Goal: Task Accomplishment & Management: Use online tool/utility

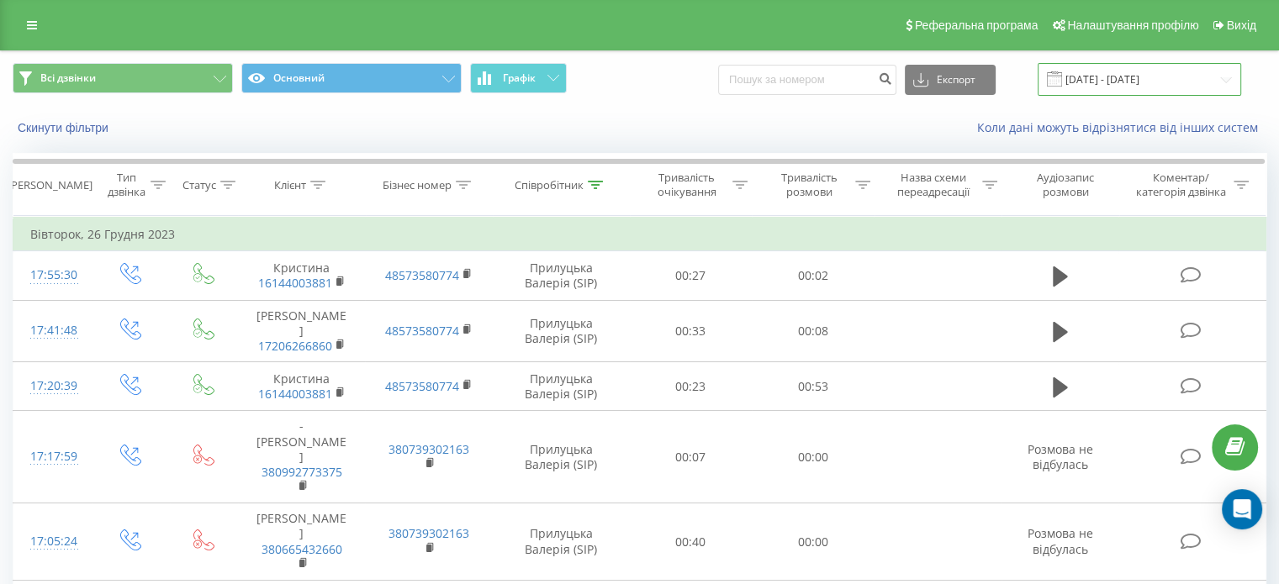
click at [1112, 80] on input "[DATE] - [DATE]" at bounding box center [1139, 79] width 203 height 33
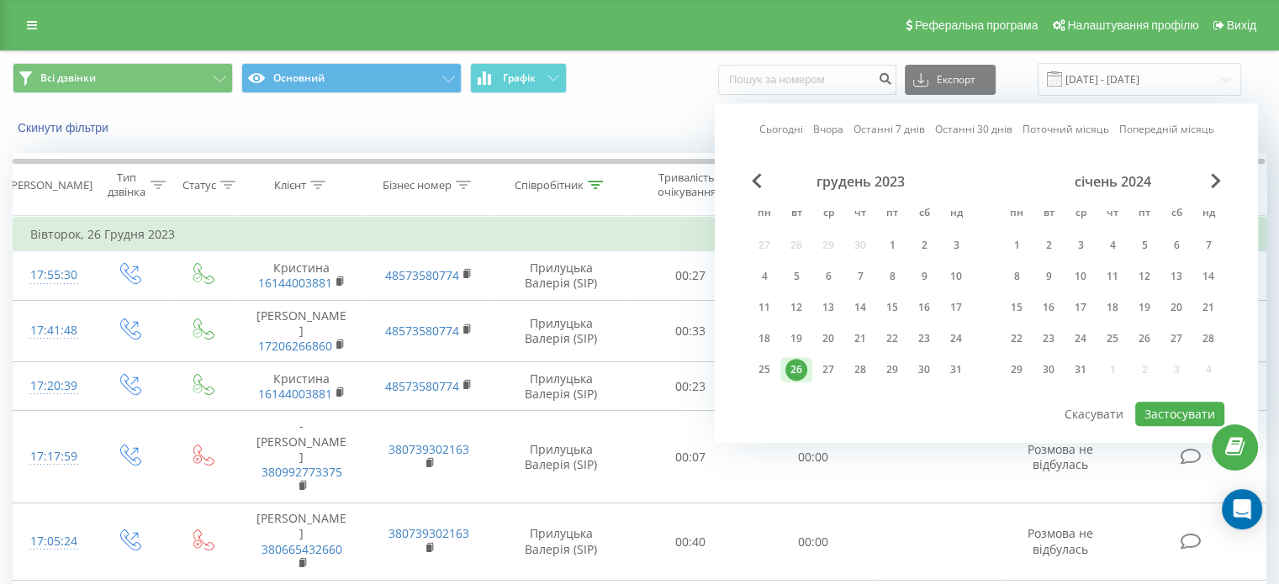
click at [777, 130] on link "Сьогодні" at bounding box center [781, 130] width 44 height 16
click at [1168, 405] on button "Застосувати" at bounding box center [1179, 414] width 89 height 24
type input "[DATE] - [DATE]"
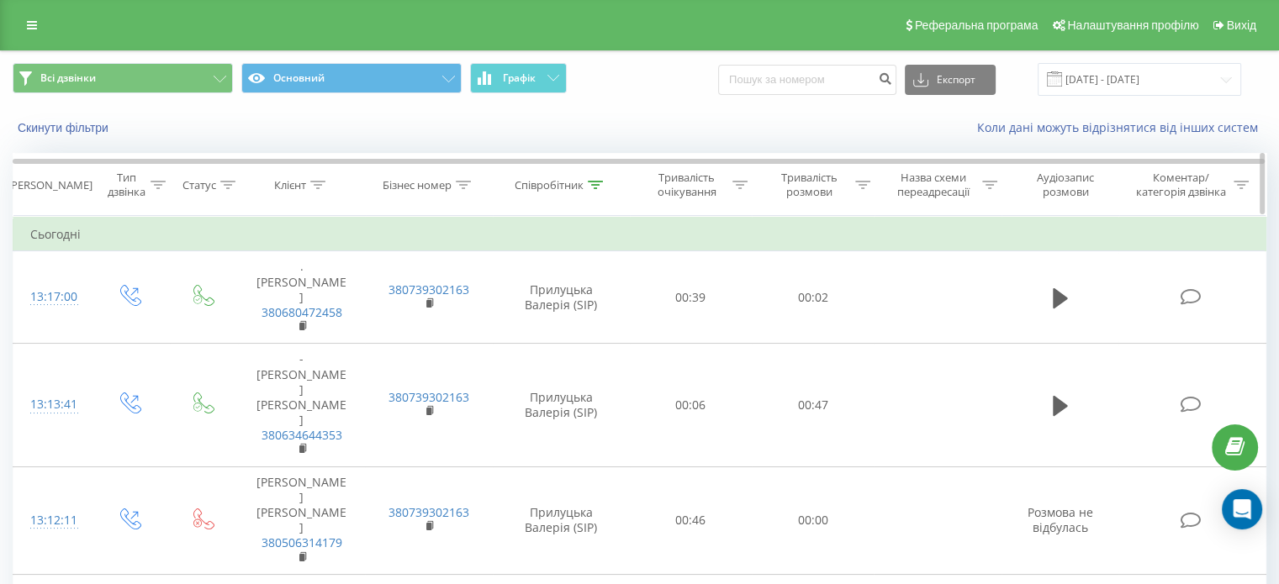
click at [593, 186] on icon at bounding box center [595, 185] width 15 height 8
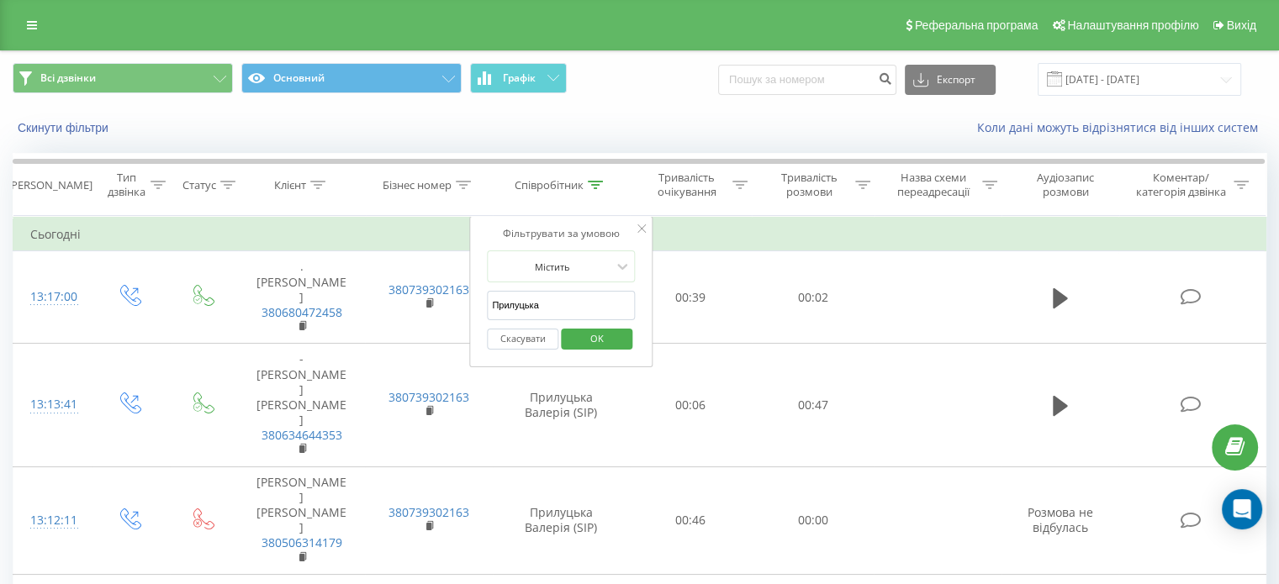
click at [594, 337] on span "OK" at bounding box center [596, 338] width 47 height 26
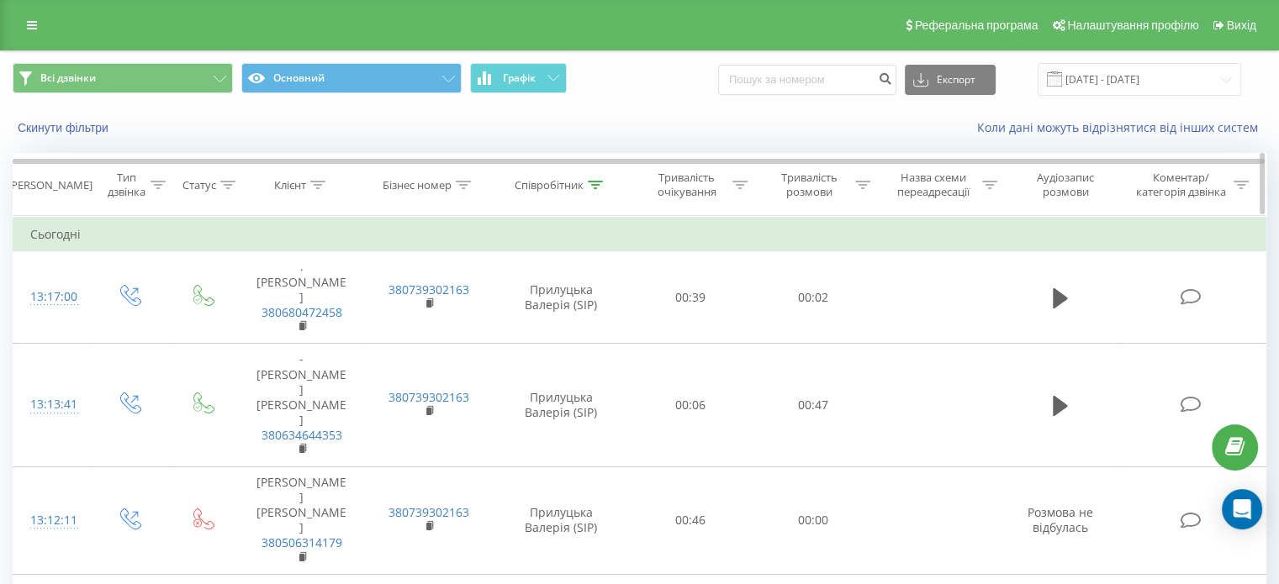
click at [858, 187] on icon at bounding box center [862, 185] width 15 height 8
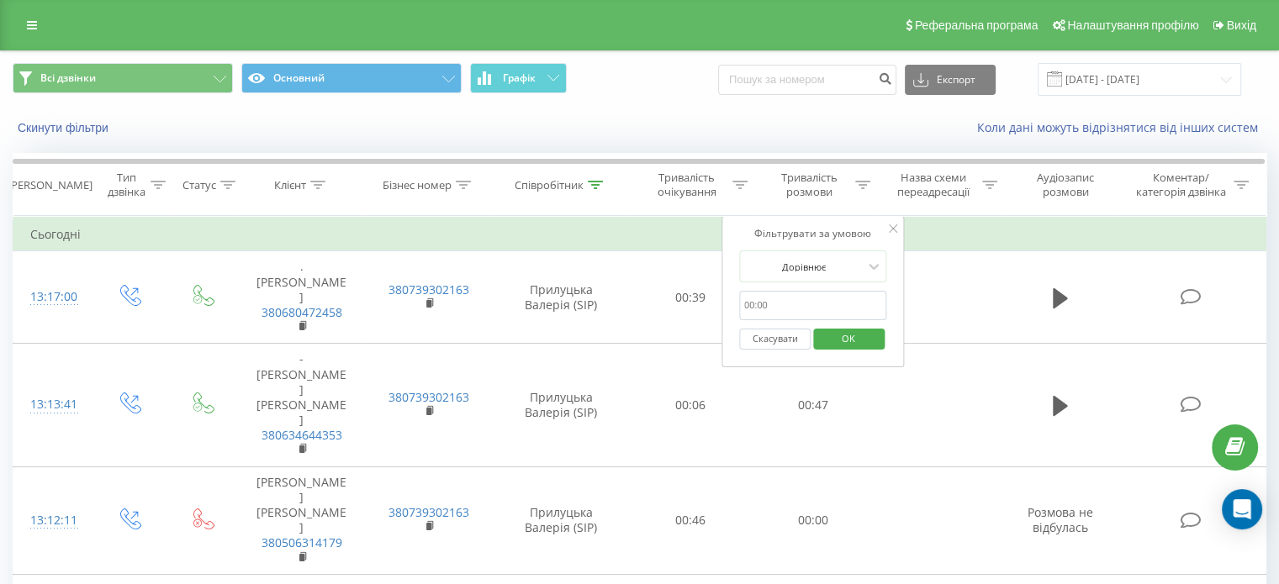
click at [822, 301] on input "text" at bounding box center [813, 305] width 148 height 29
type input "00:30"
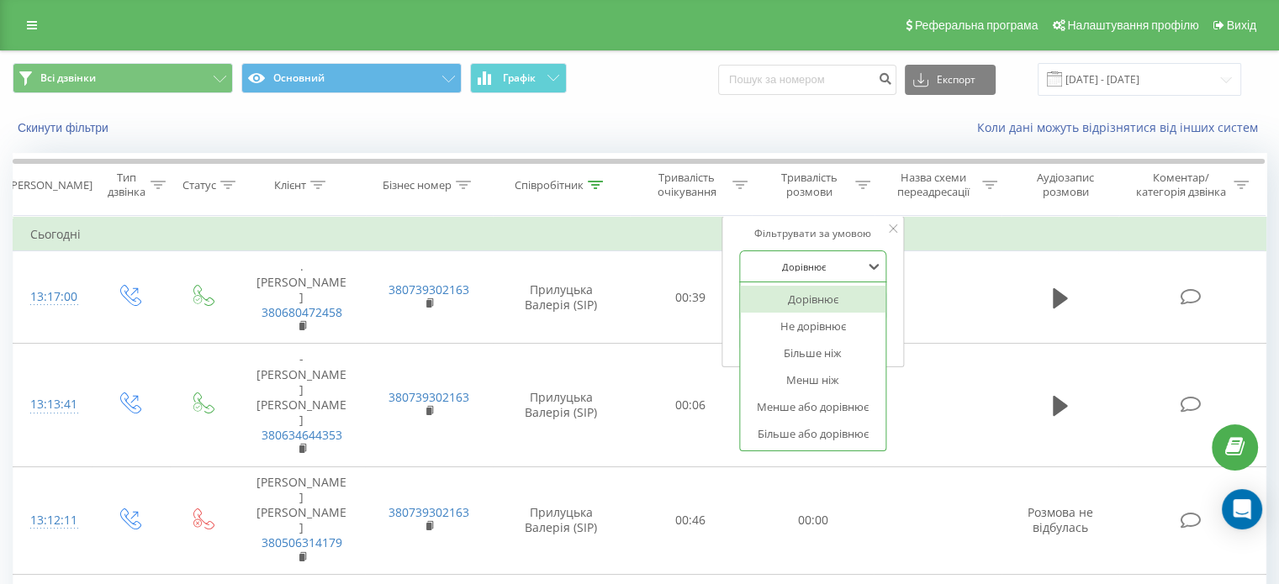
click at [835, 272] on div at bounding box center [803, 267] width 119 height 16
click at [831, 429] on div "Більше або дорівнює" at bounding box center [813, 433] width 146 height 27
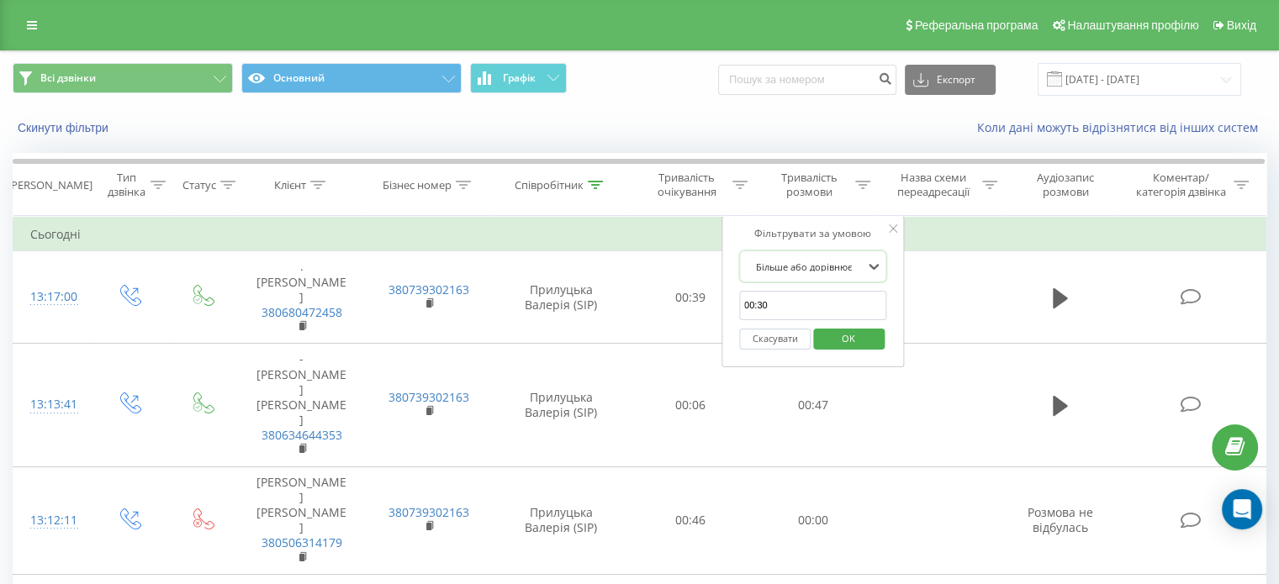
click at [858, 339] on span "OK" at bounding box center [848, 338] width 47 height 26
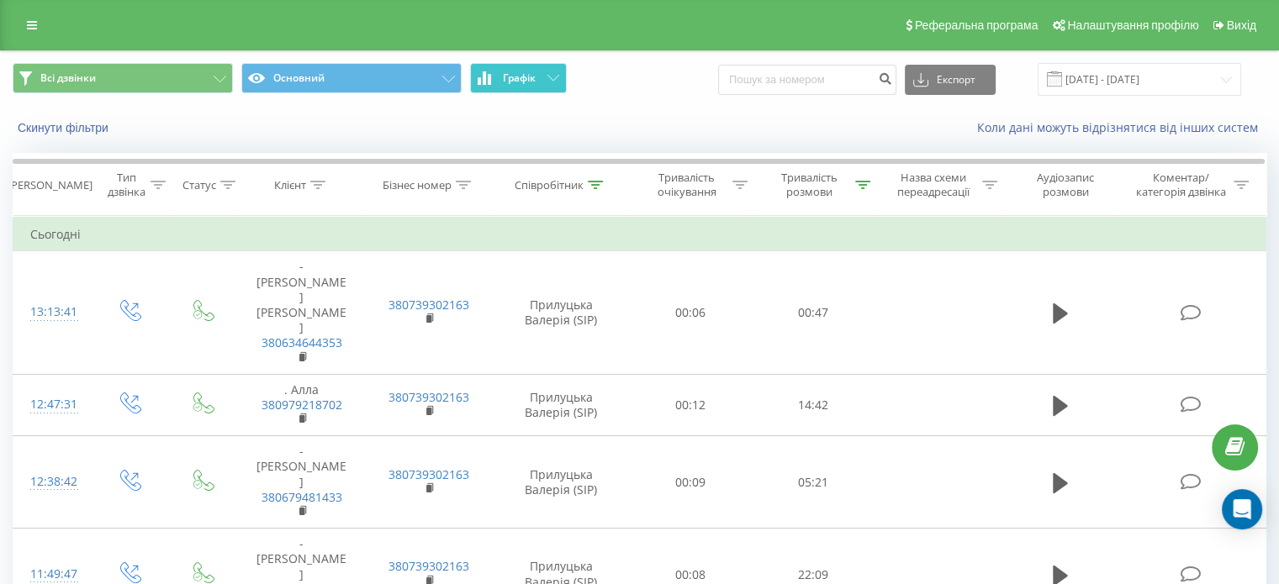
click at [517, 91] on button "Графік" at bounding box center [518, 78] width 97 height 30
